Goal: Navigation & Orientation: Find specific page/section

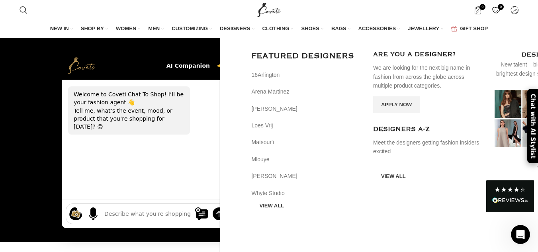
click at [230, 29] on span "DESIGNERS" at bounding box center [235, 28] width 31 height 7
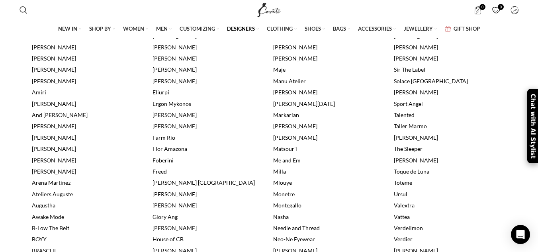
scroll to position [441, 0]
